Goal: Information Seeking & Learning: Learn about a topic

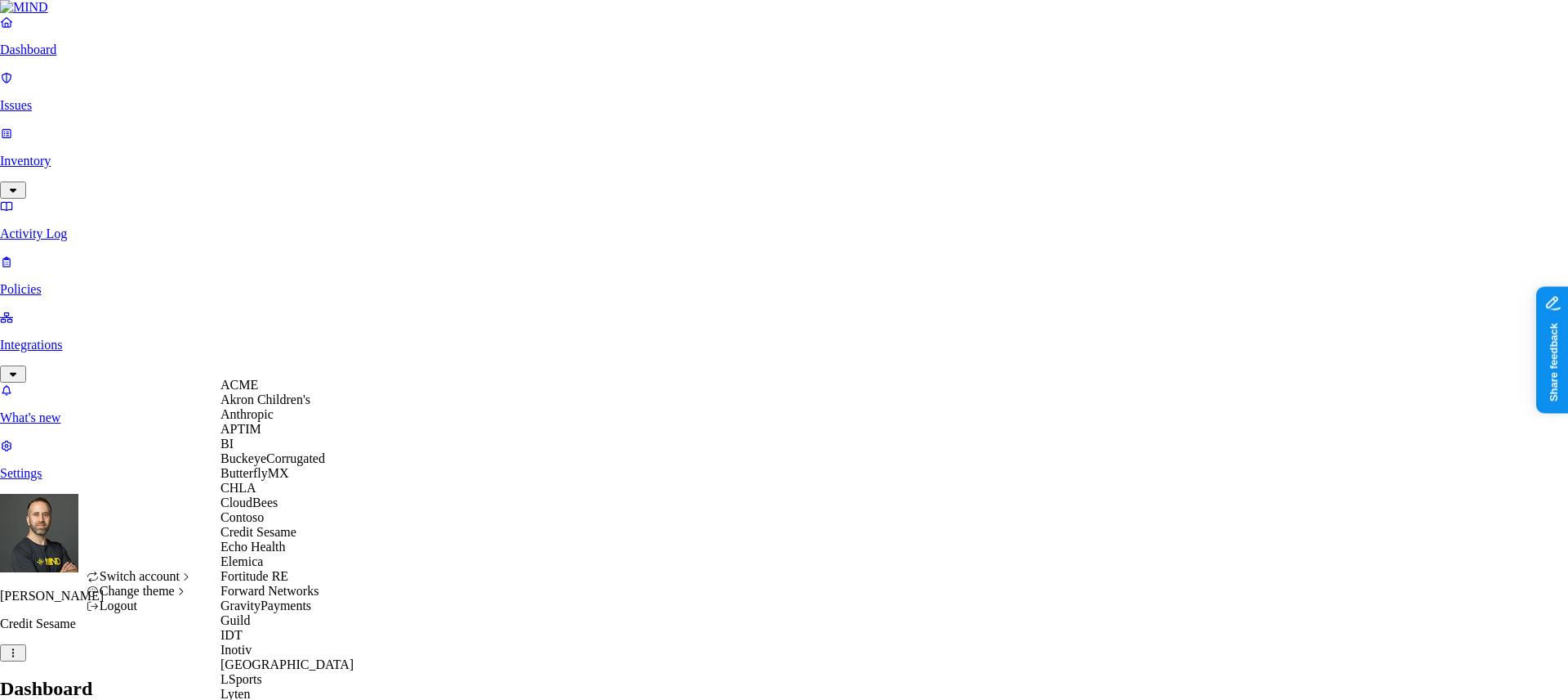
scroll to position [899, 0]
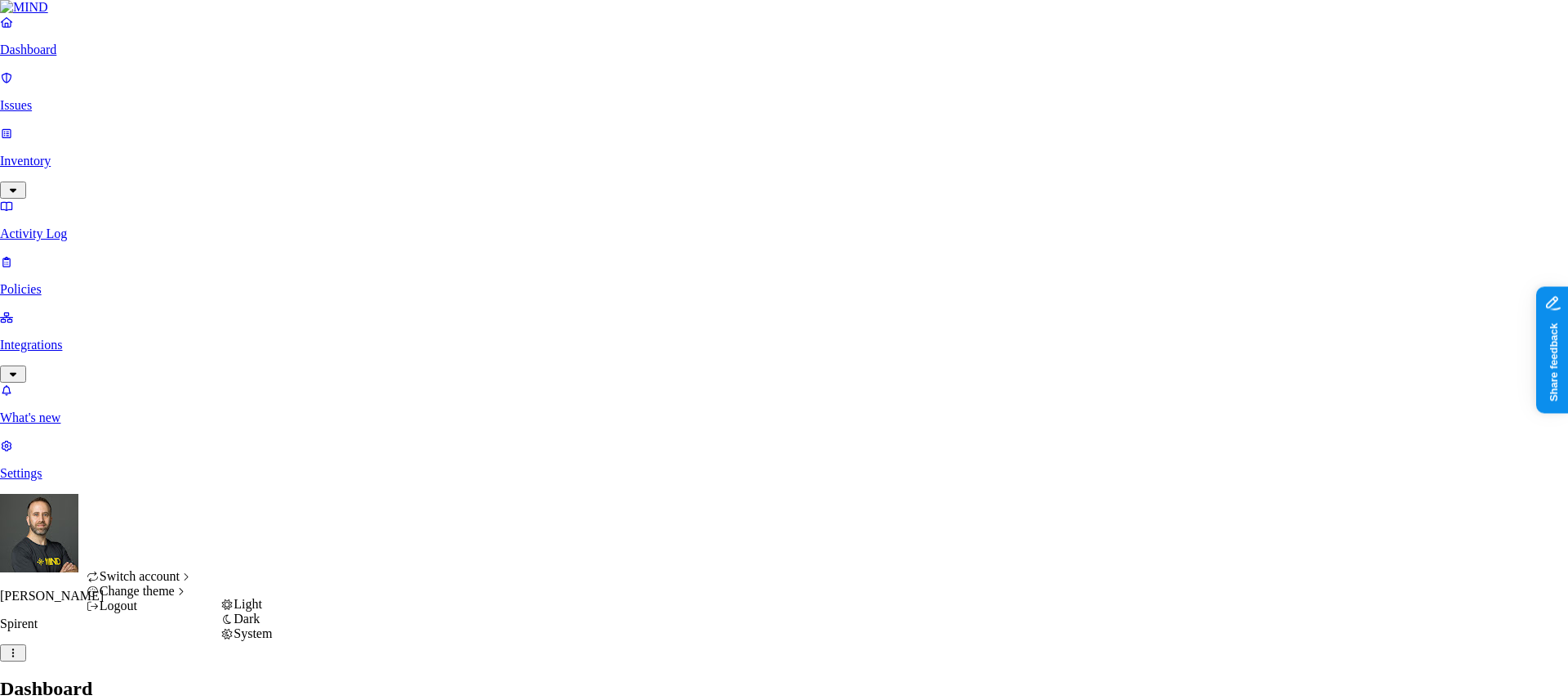
click at [272, 626] on div "Dark" at bounding box center [246, 619] width 52 height 15
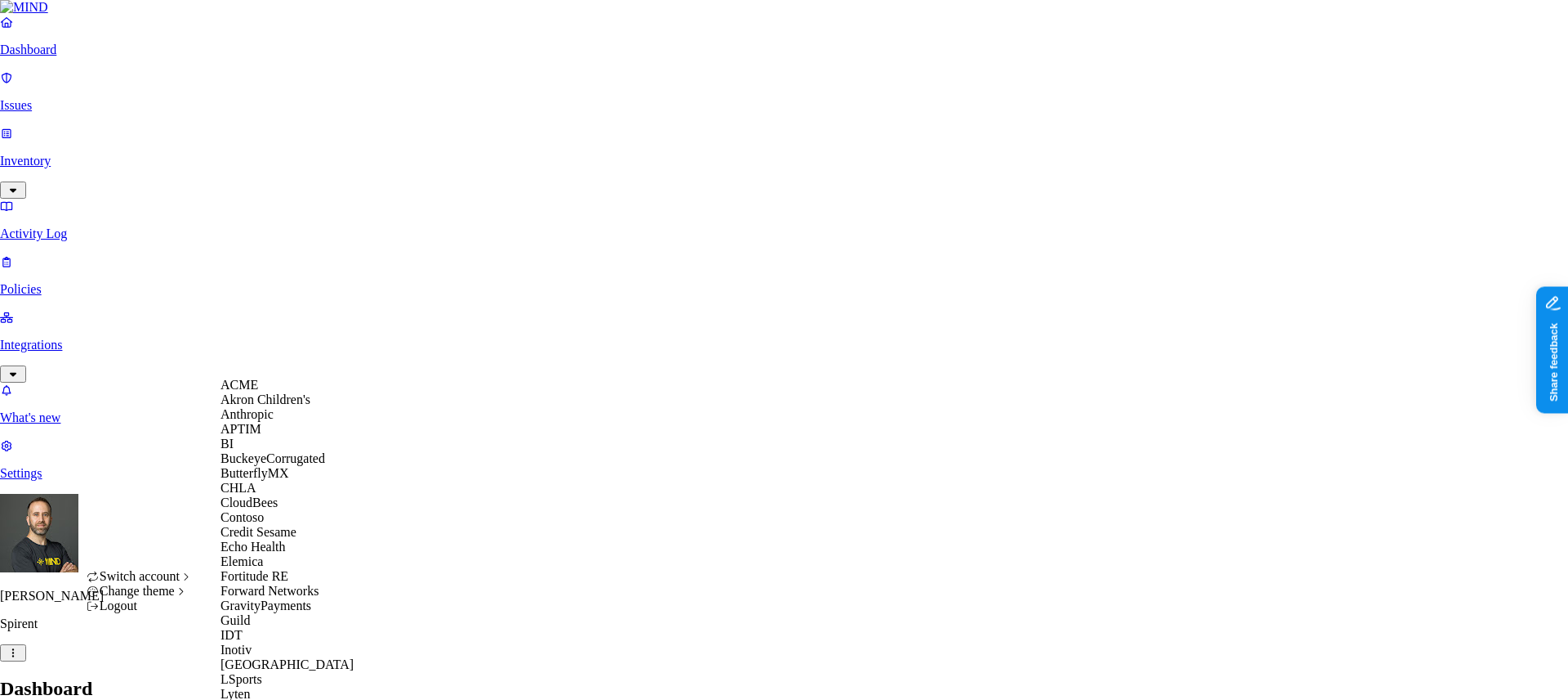
click at [268, 393] on div "ACME" at bounding box center [299, 385] width 158 height 15
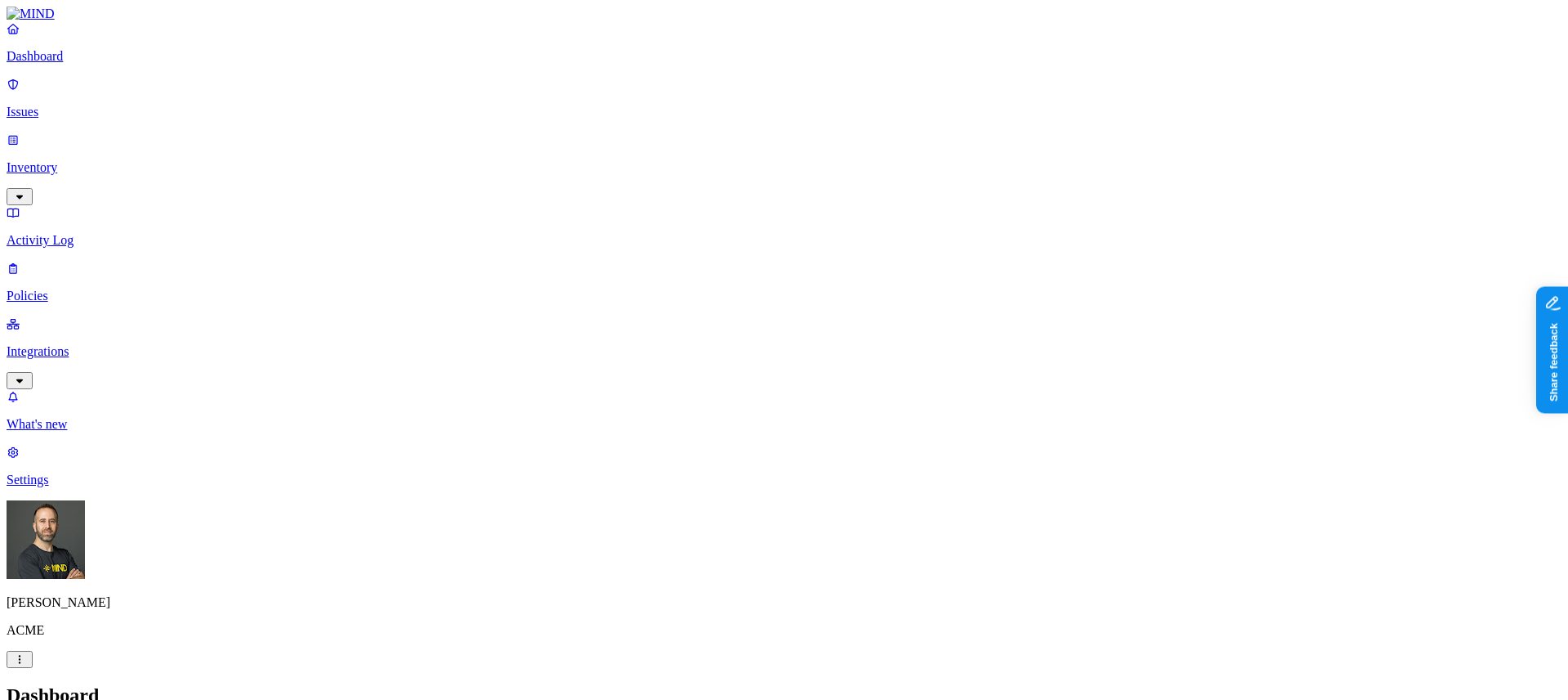
drag, startPoint x: 1210, startPoint y: 502, endPoint x: 1153, endPoint y: 503, distance: 57.0
drag, startPoint x: 1313, startPoint y: 503, endPoint x: 1282, endPoint y: 506, distance: 31.1
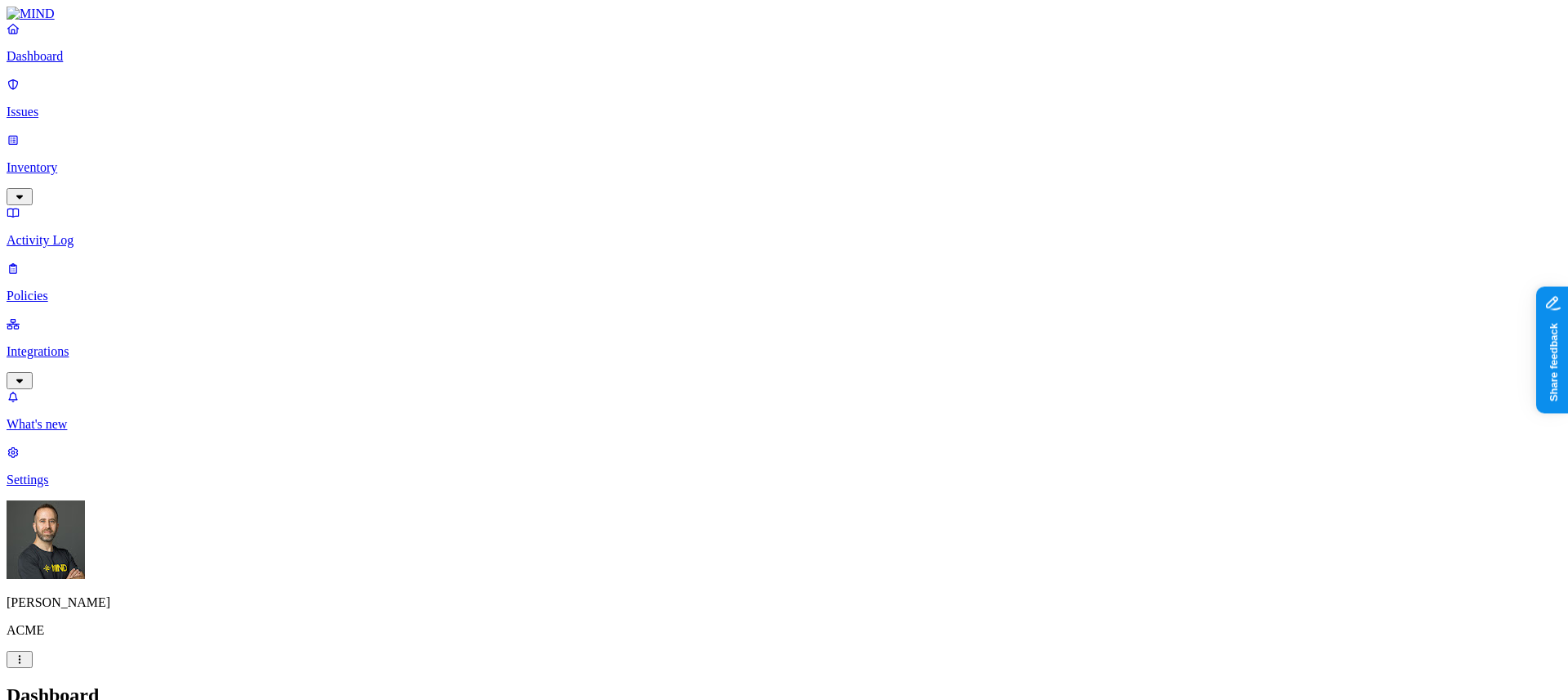
click at [95, 233] on p "Activity Log" at bounding box center [784, 240] width 1555 height 15
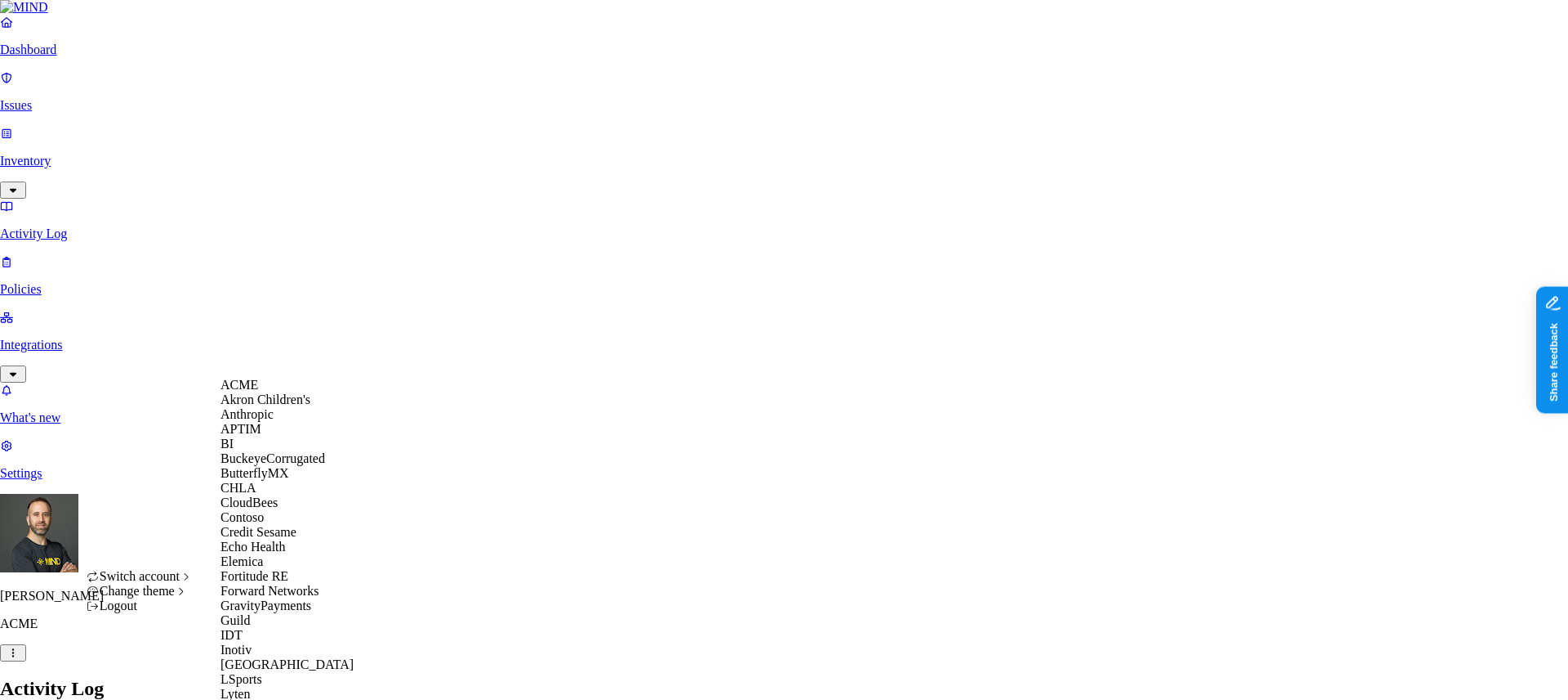
scroll to position [883, 0]
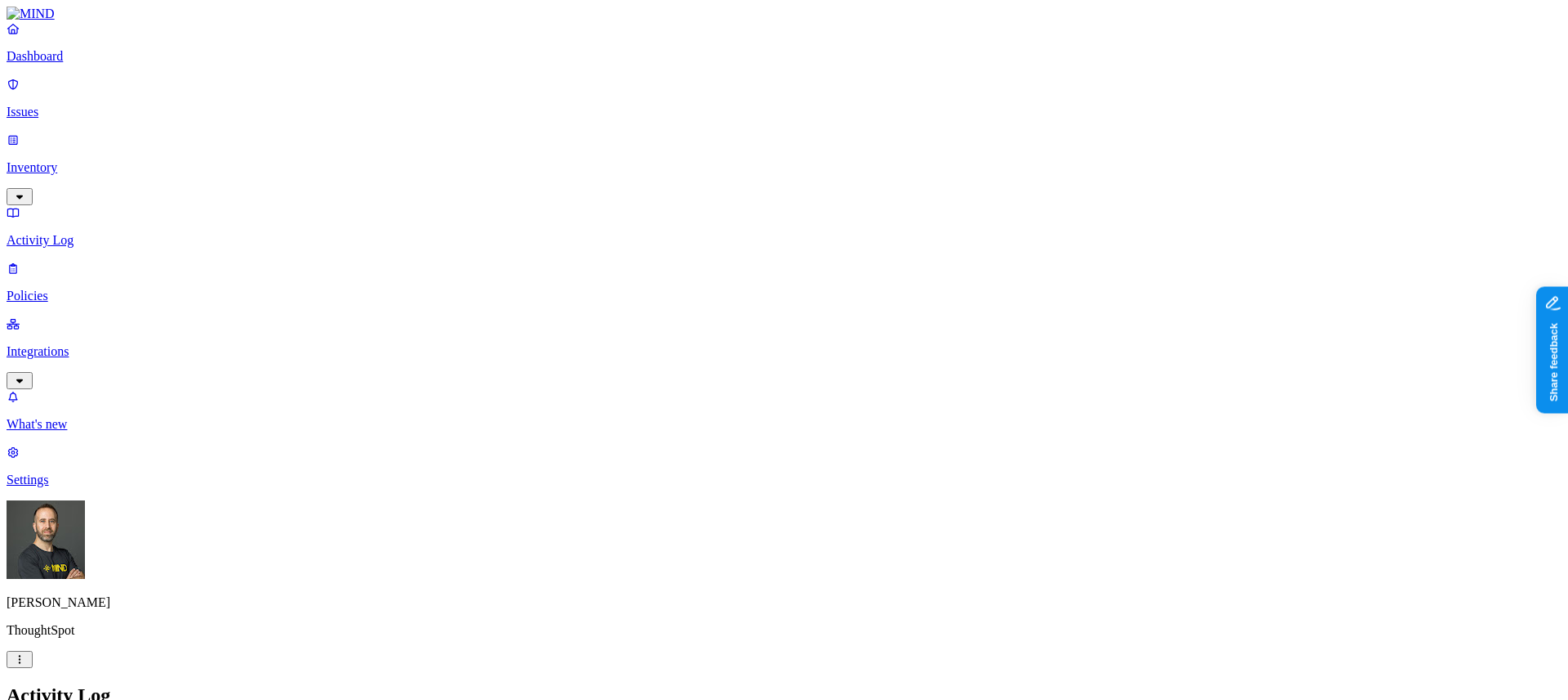
type input "glean"
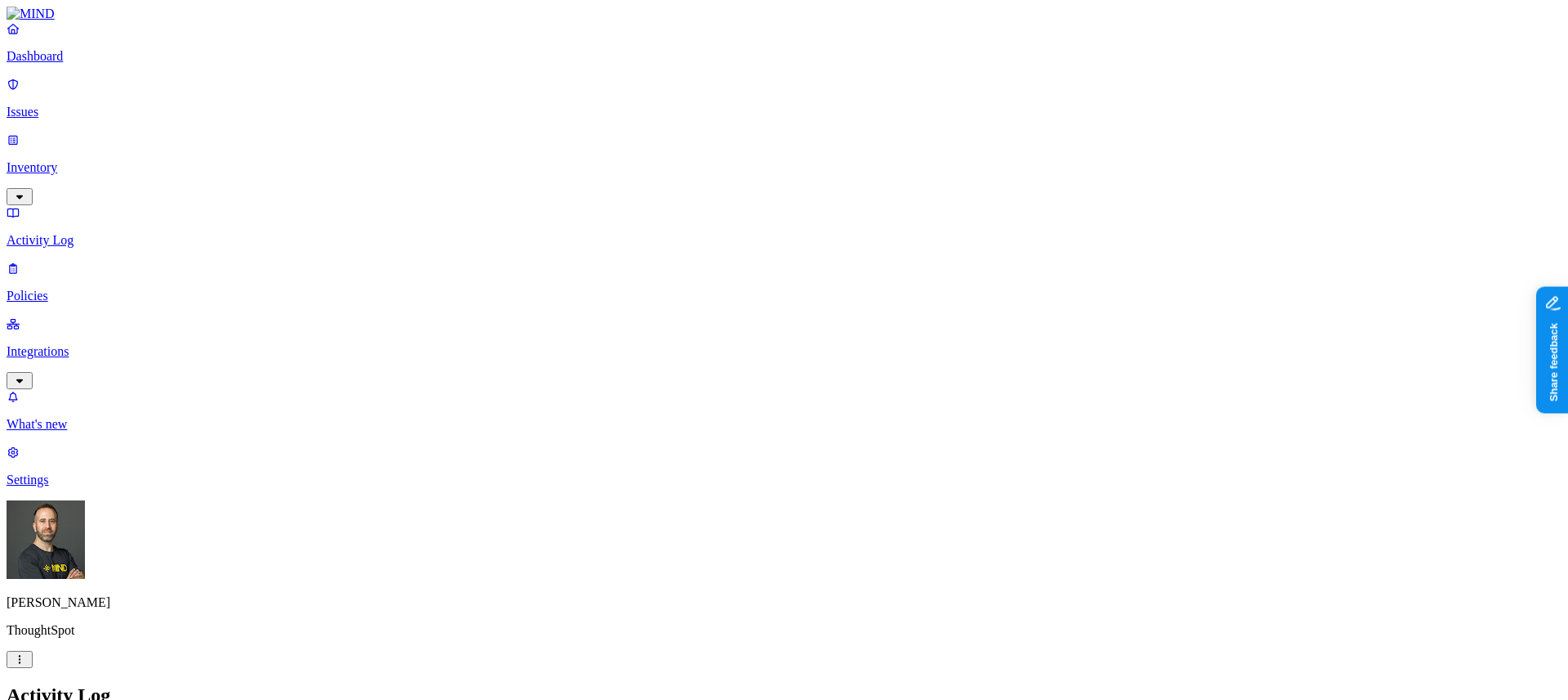
click at [104, 108] on p "Issues" at bounding box center [784, 112] width 1555 height 15
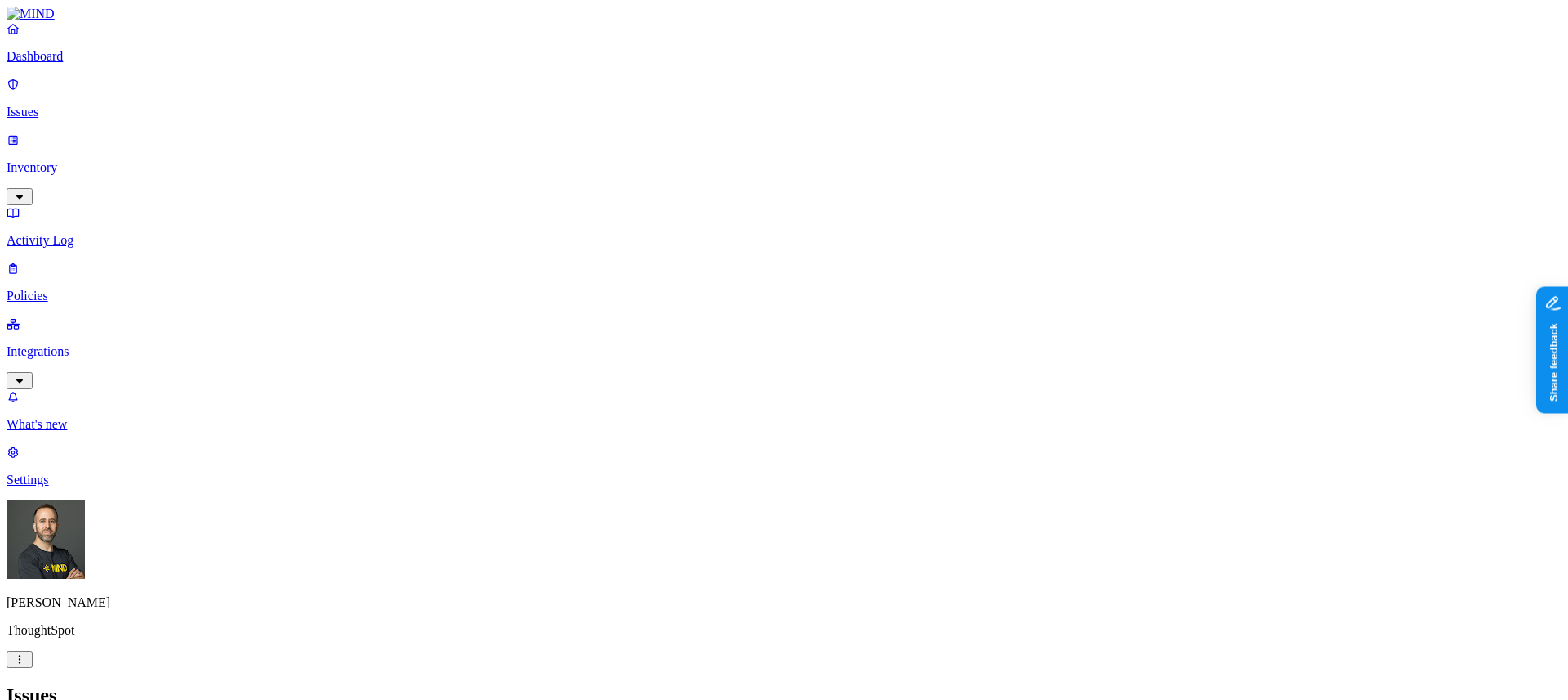
click at [954, 684] on h2 "Issues" at bounding box center [784, 695] width 1555 height 22
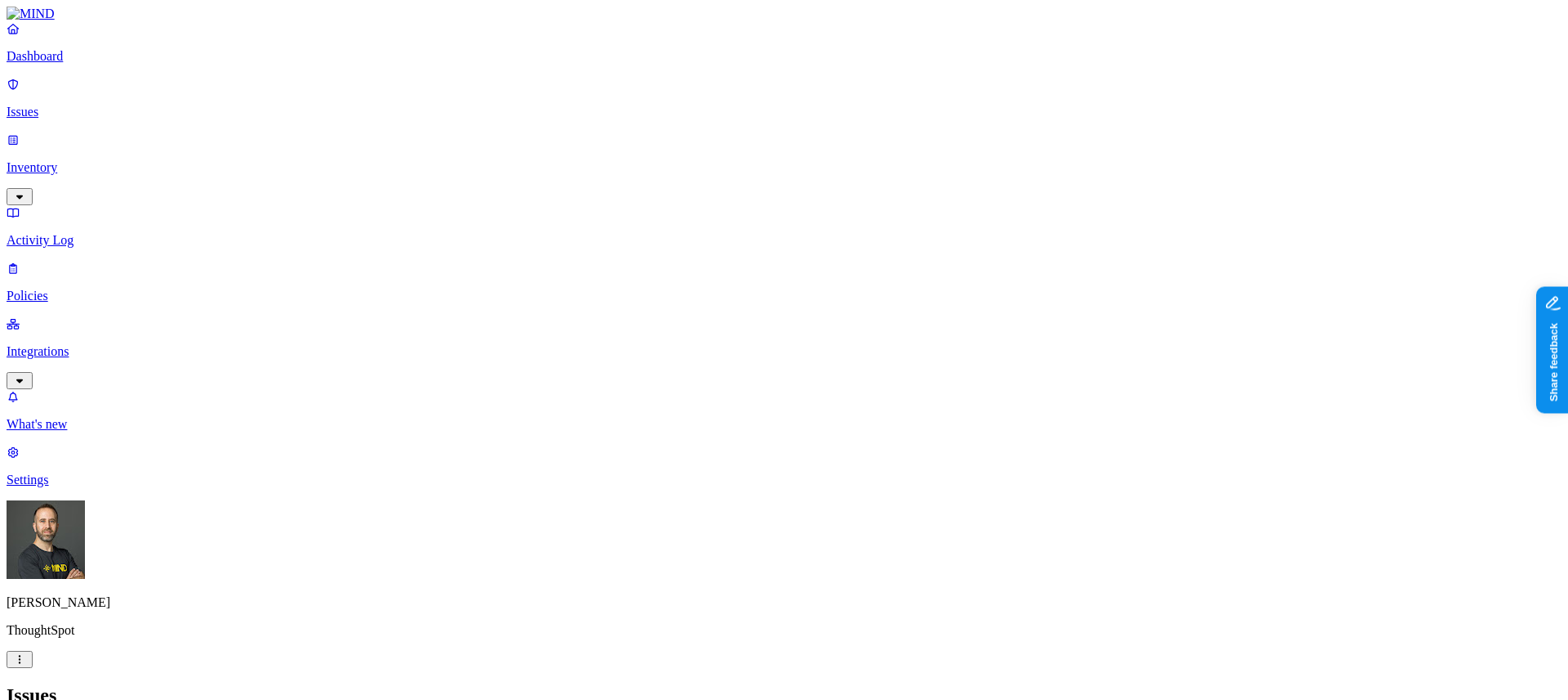
click at [1004, 684] on h2 "Issues" at bounding box center [784, 695] width 1555 height 22
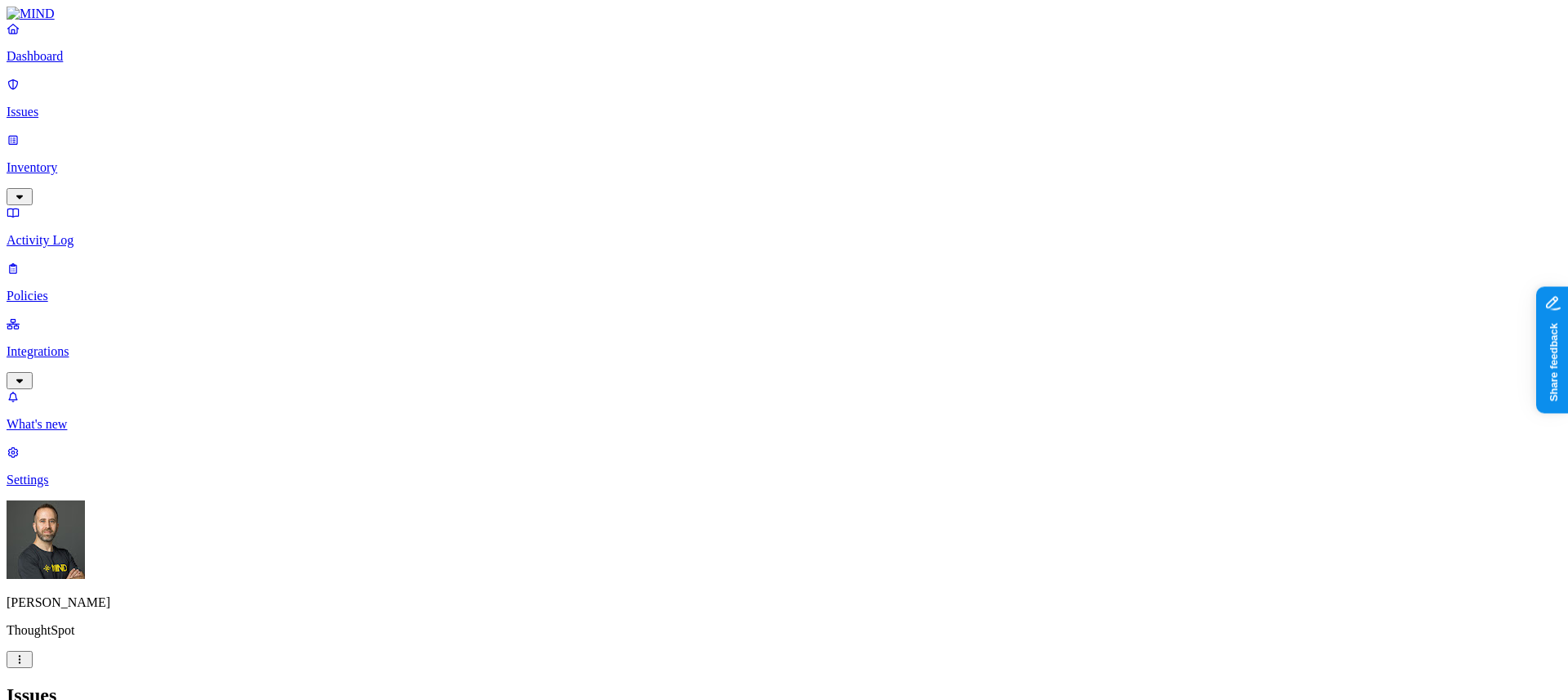
click at [1002, 684] on h2 "Issues" at bounding box center [784, 695] width 1555 height 22
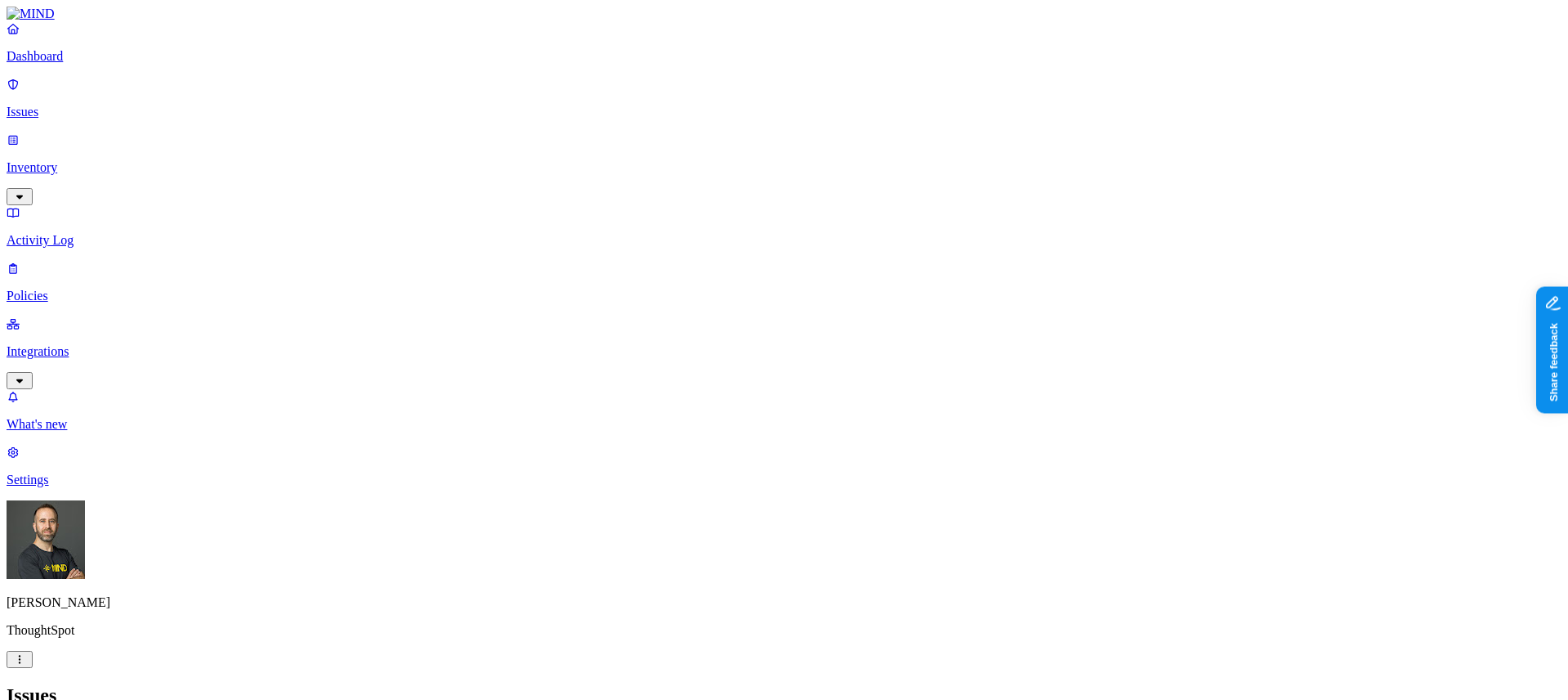
click at [1042, 684] on h2 "Issues" at bounding box center [784, 695] width 1555 height 22
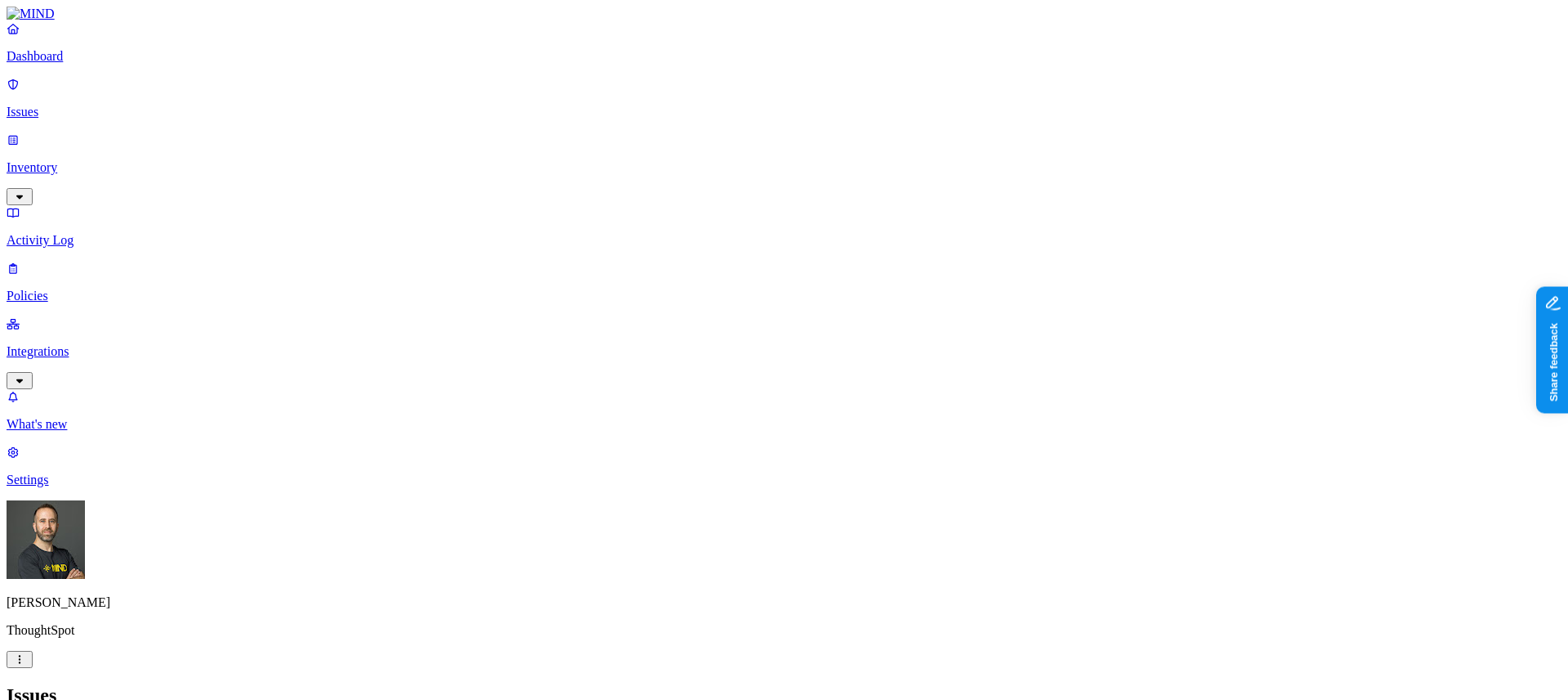
click at [1042, 684] on h2 "Issues" at bounding box center [784, 695] width 1555 height 22
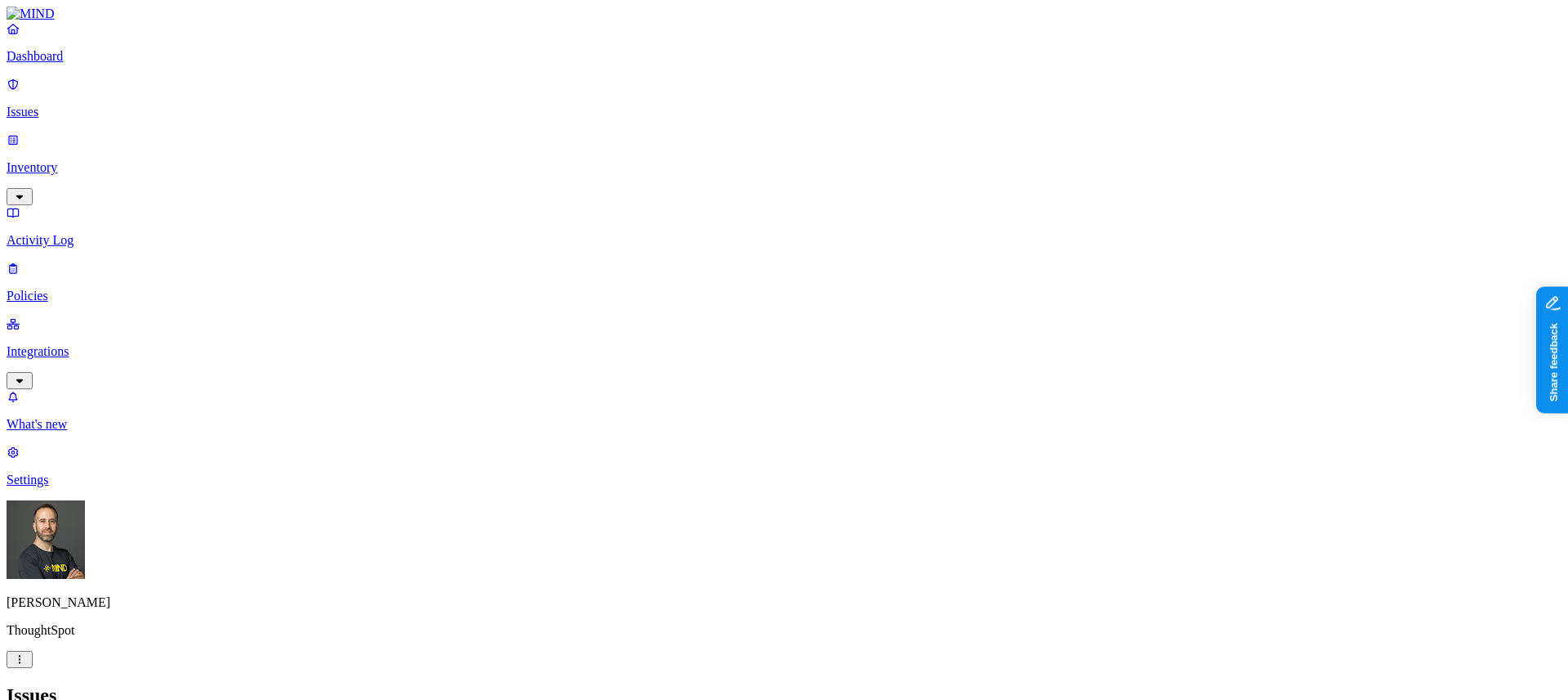
click at [1021, 684] on h2 "Issues" at bounding box center [784, 695] width 1555 height 22
click at [1371, 462] on div "Go to activity Go to activity" at bounding box center [1403, 461] width 72 height 15
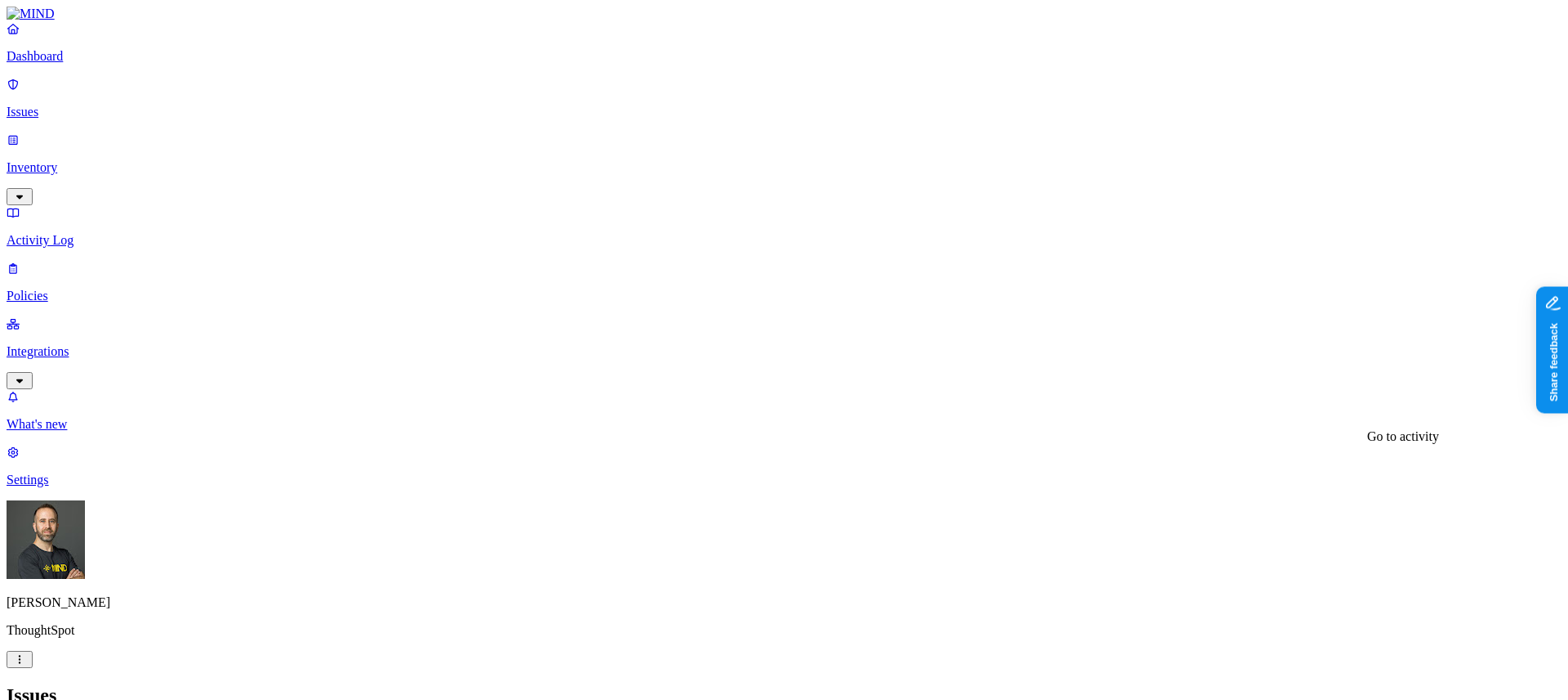
click at [1025, 684] on h2 "Issues" at bounding box center [784, 695] width 1555 height 22
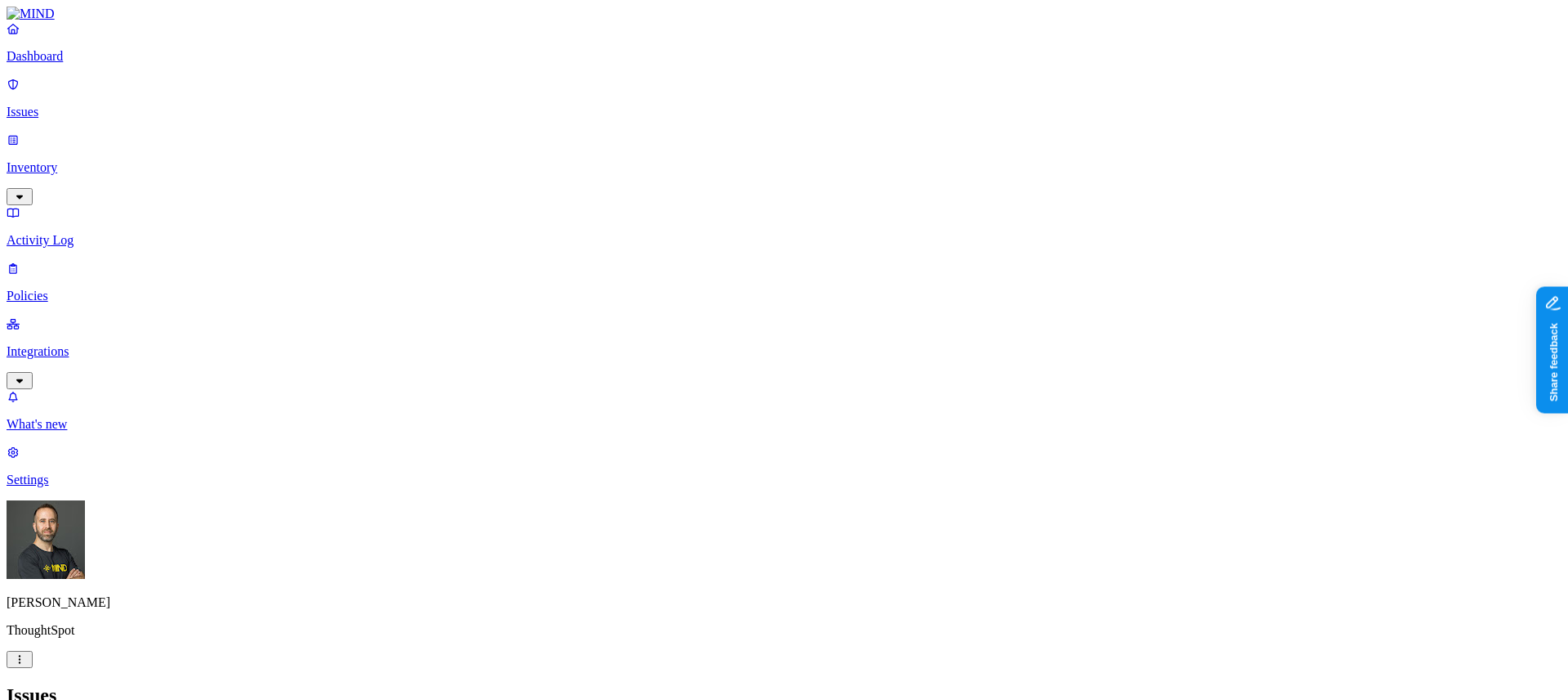
click at [1014, 684] on h2 "Issues" at bounding box center [784, 695] width 1555 height 22
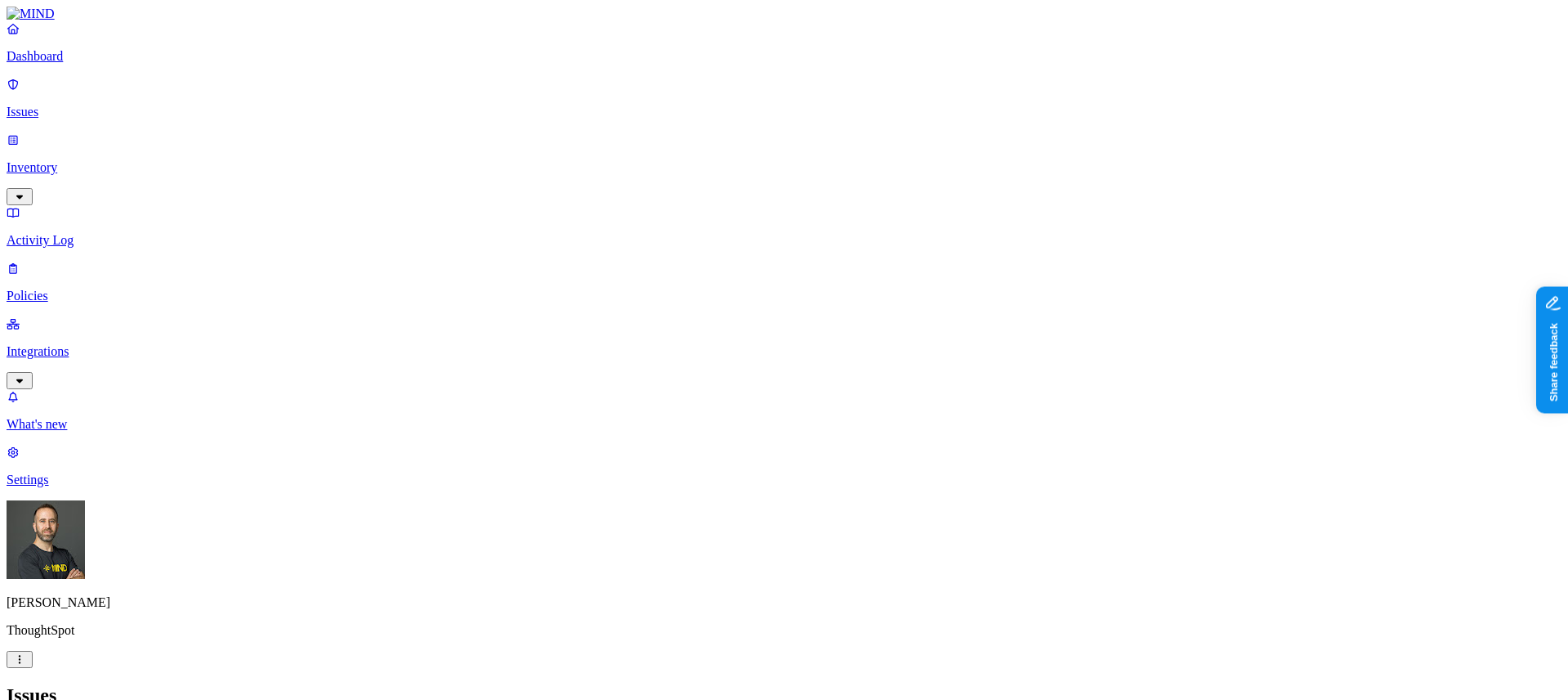
click at [1017, 684] on div "Issues" at bounding box center [784, 695] width 1555 height 22
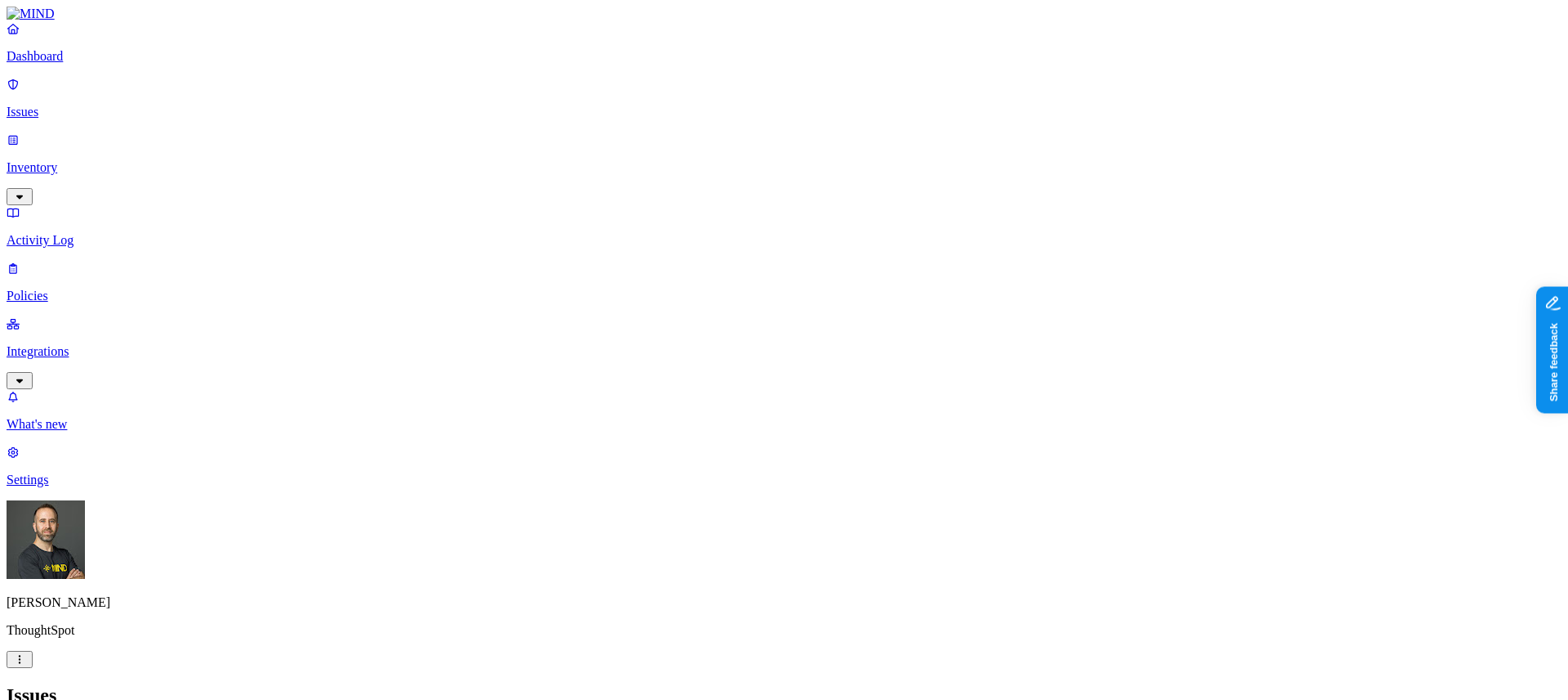
click at [1018, 684] on h2 "Issues" at bounding box center [784, 695] width 1555 height 22
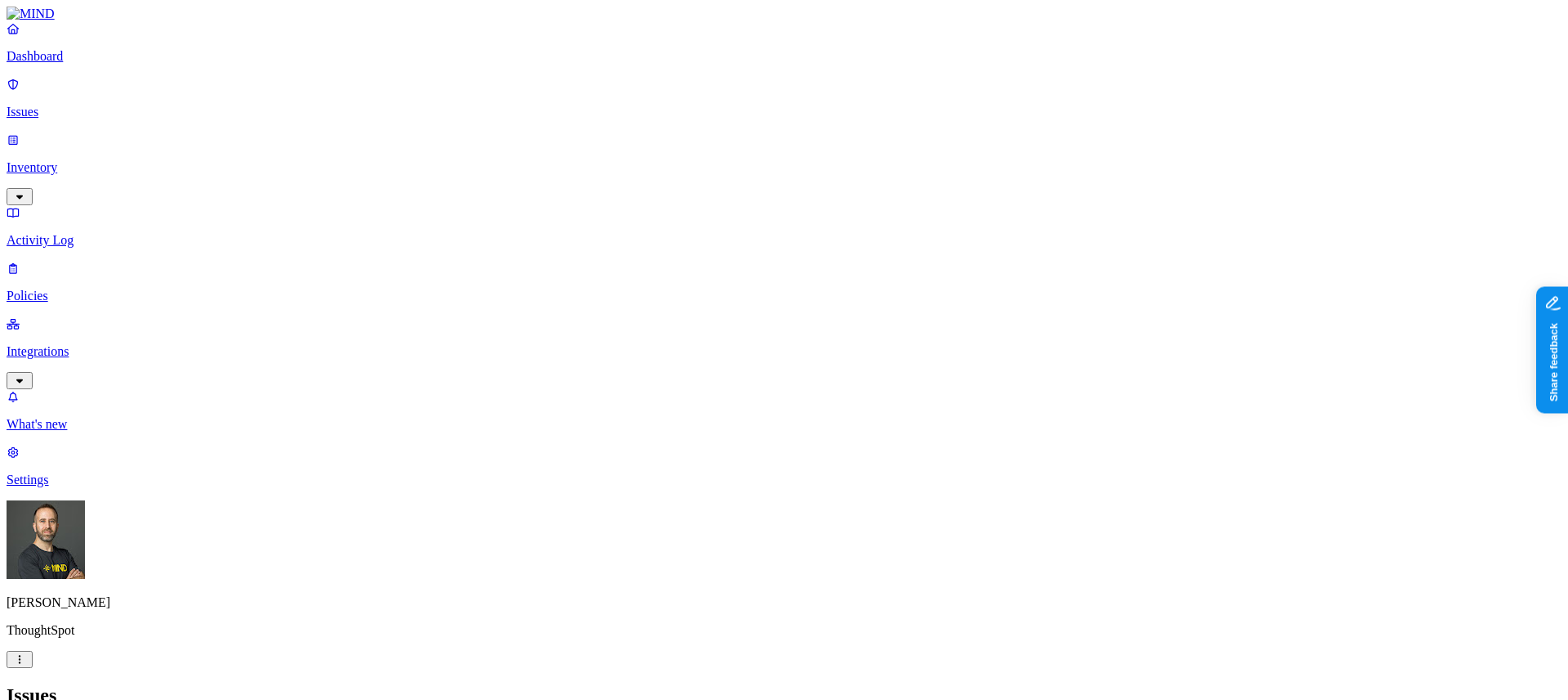
click at [1031, 684] on div "Issues" at bounding box center [784, 695] width 1555 height 22
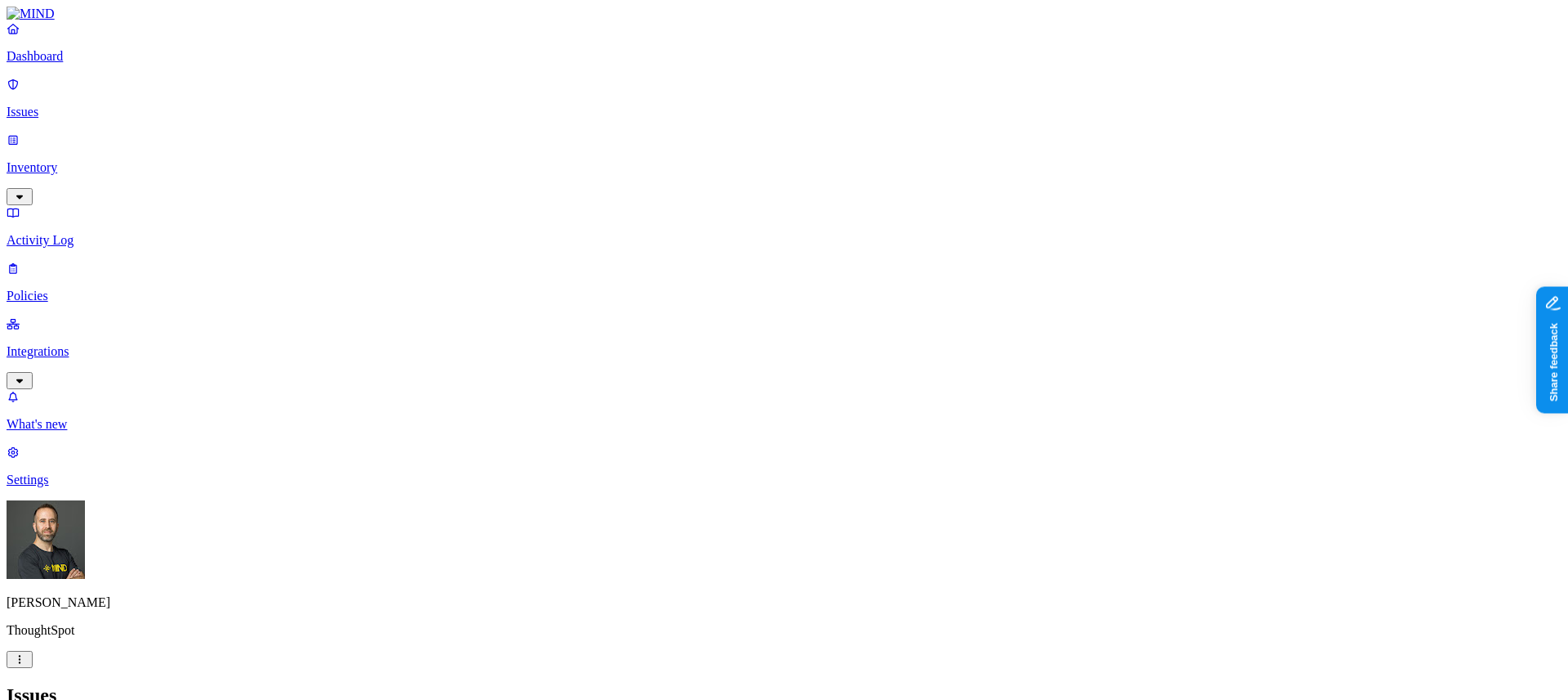
click at [1004, 684] on h2 "Issues" at bounding box center [784, 695] width 1555 height 22
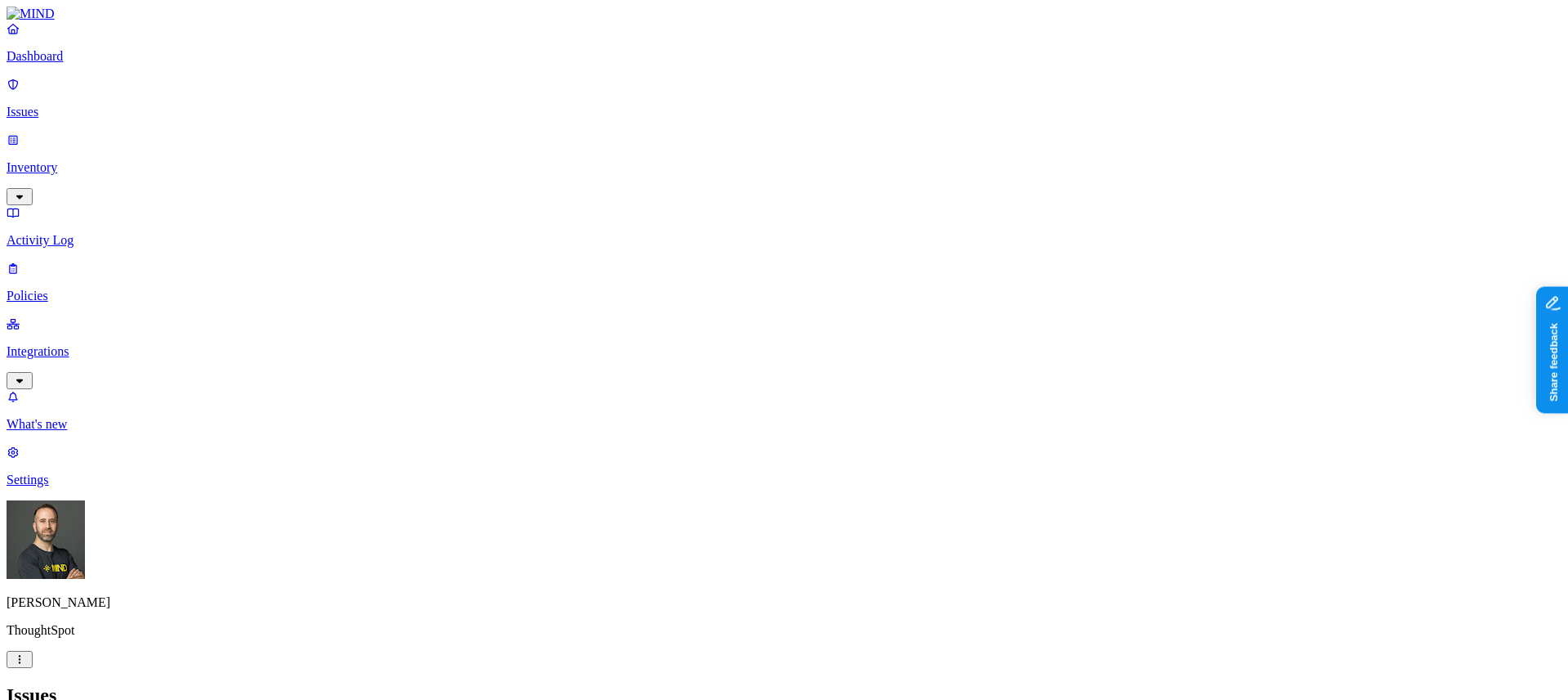
click at [946, 684] on h2 "Issues" at bounding box center [784, 695] width 1555 height 22
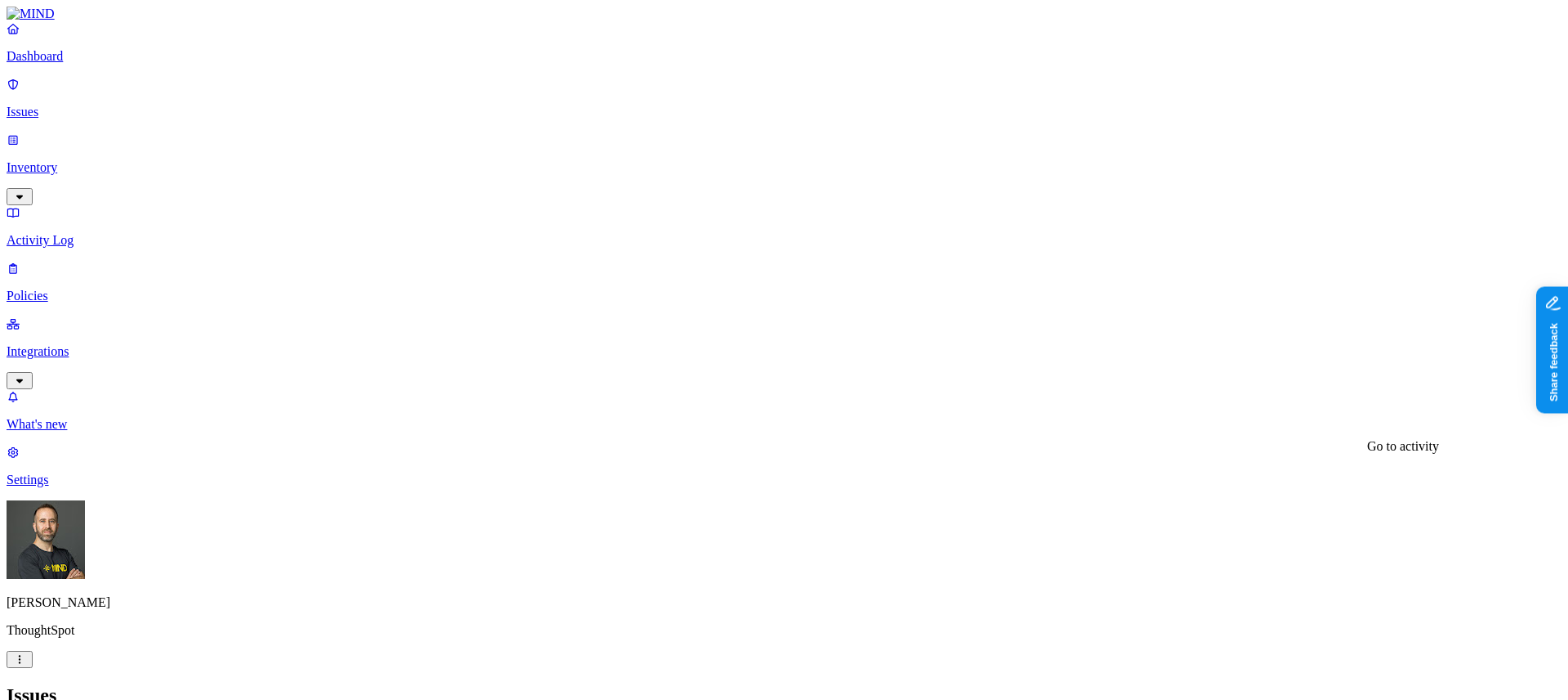
click at [1013, 684] on div "Issues" at bounding box center [784, 695] width 1555 height 22
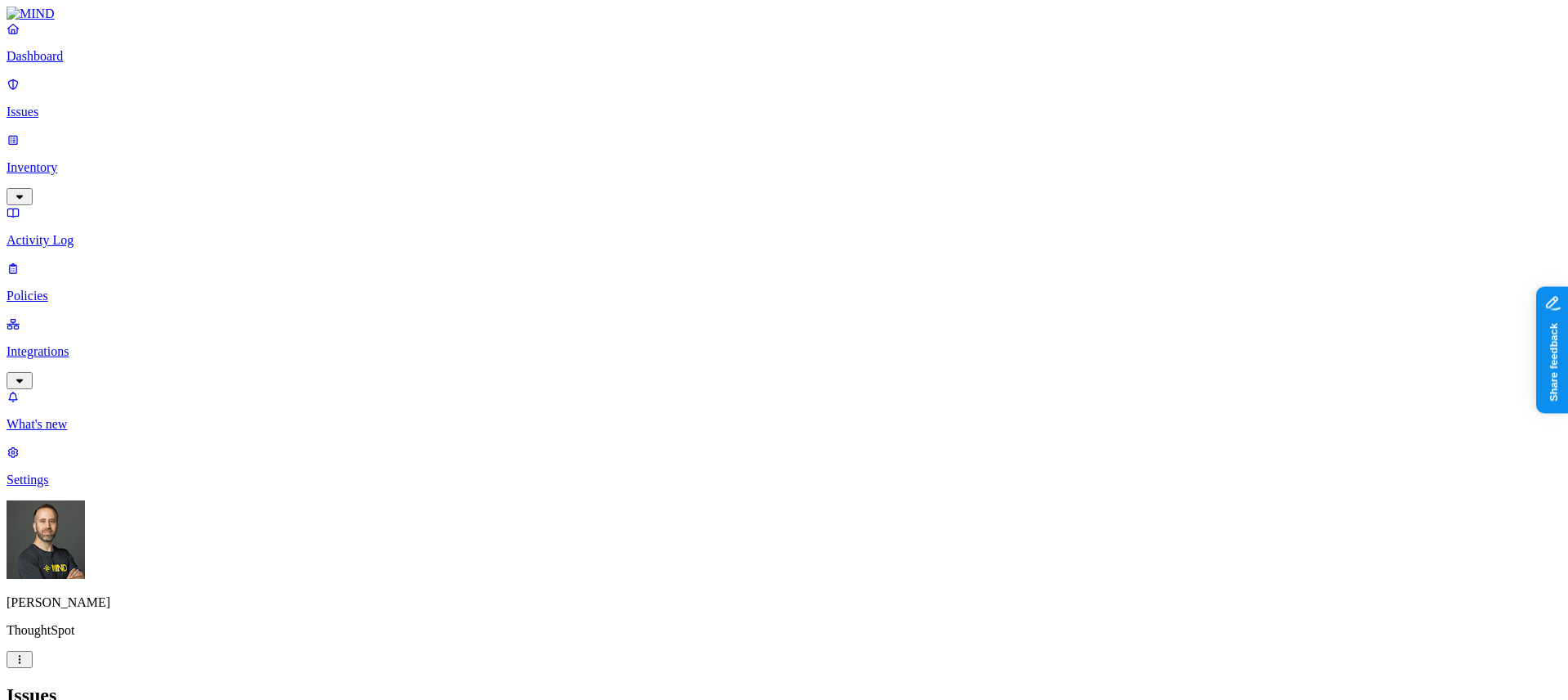
click at [953, 684] on div "Issues" at bounding box center [784, 695] width 1555 height 22
click at [960, 684] on h2 "Issues" at bounding box center [784, 695] width 1555 height 22
click at [72, 233] on p "Activity Log" at bounding box center [784, 240] width 1555 height 15
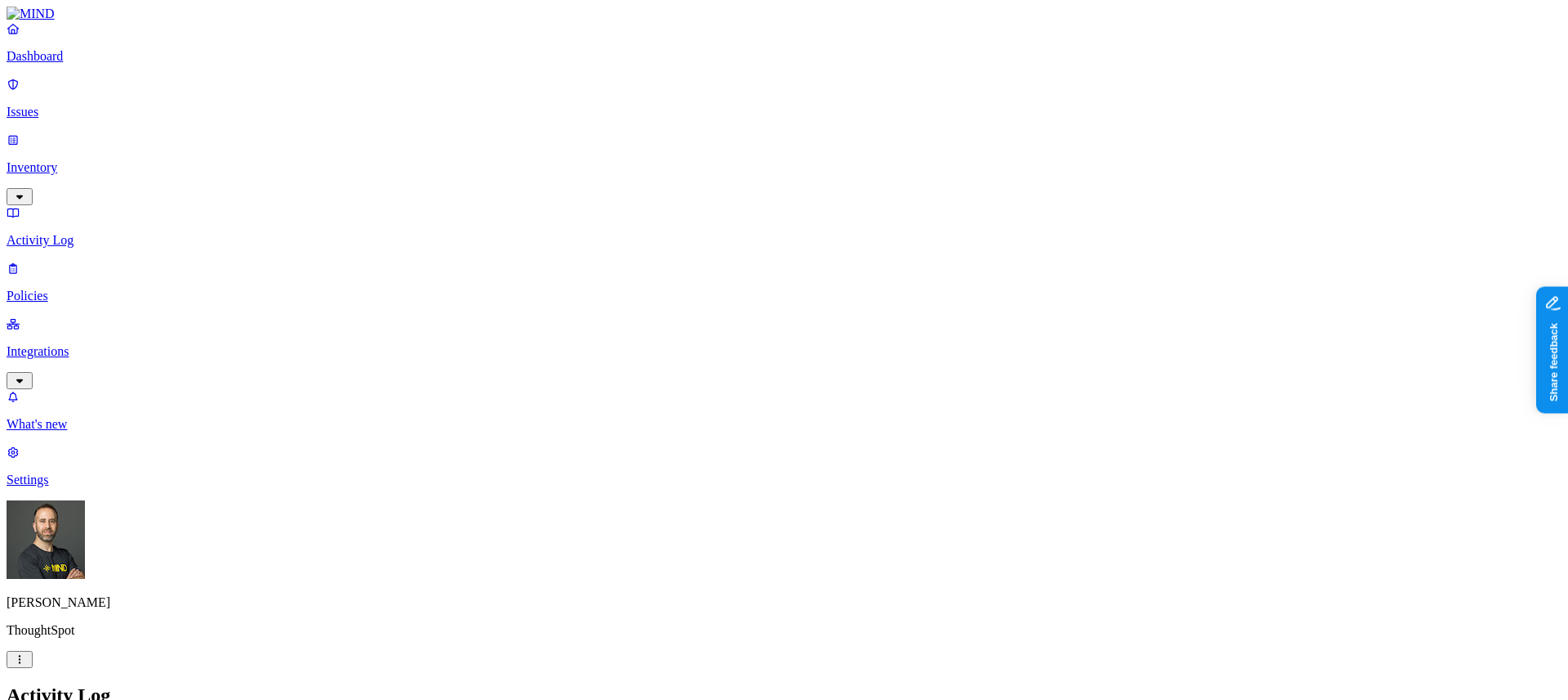
type input "download"
click at [482, 684] on div "Activity Log" at bounding box center [784, 695] width 1555 height 22
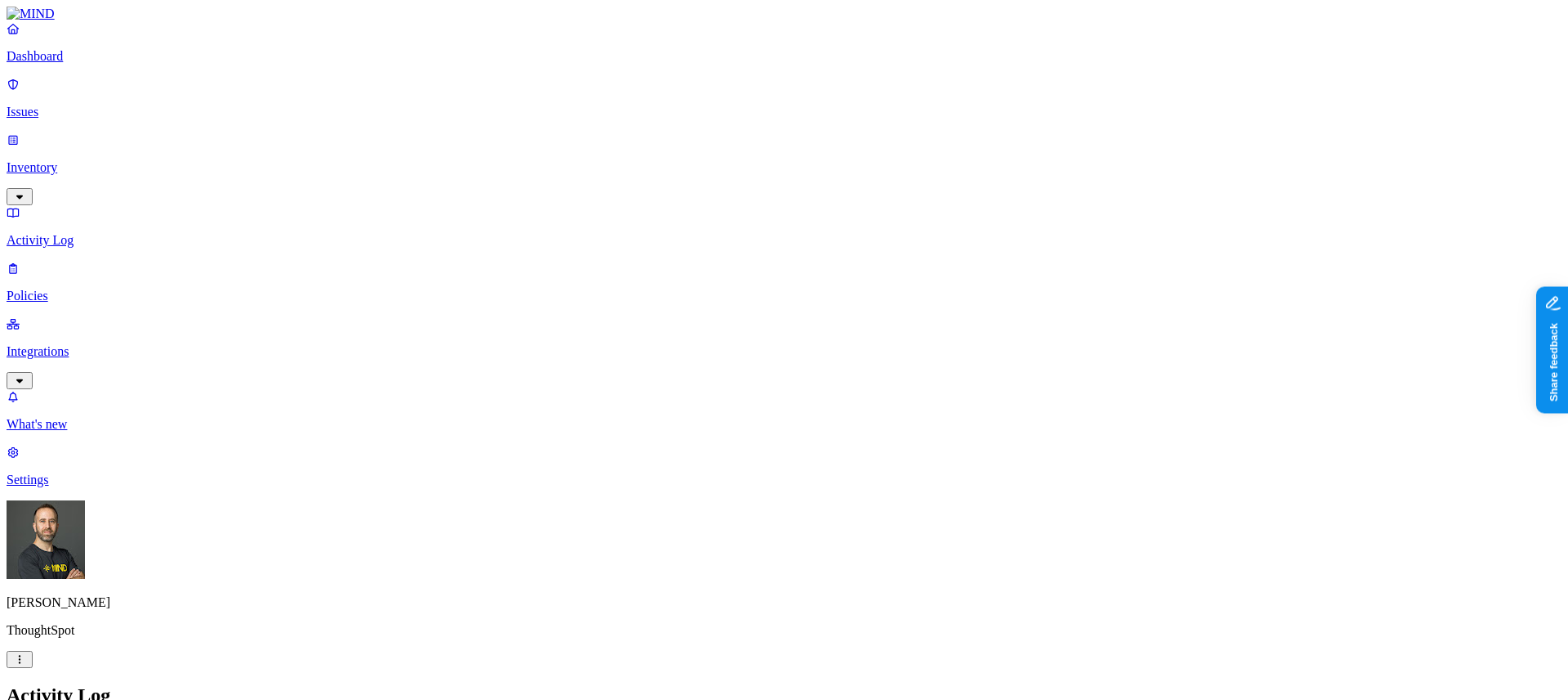
scroll to position [431, 0]
